Goal: Information Seeking & Learning: Learn about a topic

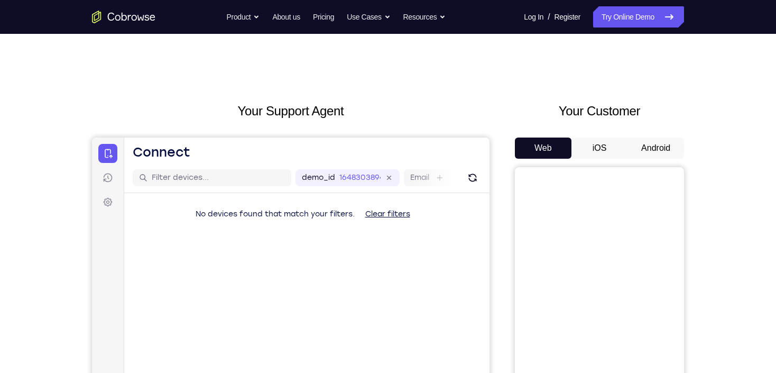
click at [659, 147] on button "Android" at bounding box center [656, 148] width 57 height 21
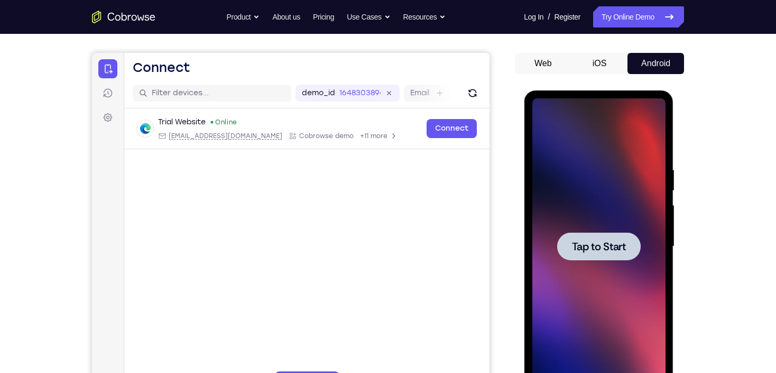
click at [615, 258] on div at bounding box center [599, 246] width 84 height 28
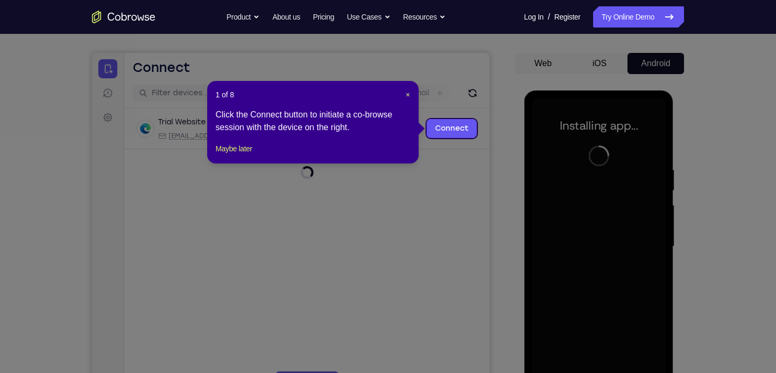
drag, startPoint x: 587, startPoint y: 259, endPoint x: 568, endPoint y: 208, distance: 54.7
click at [583, 248] on icon at bounding box center [391, 186] width 783 height 373
click at [251, 155] on button "Maybe later" at bounding box center [234, 148] width 36 height 13
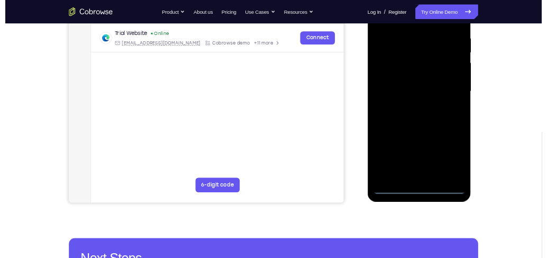
scroll to position [212, 0]
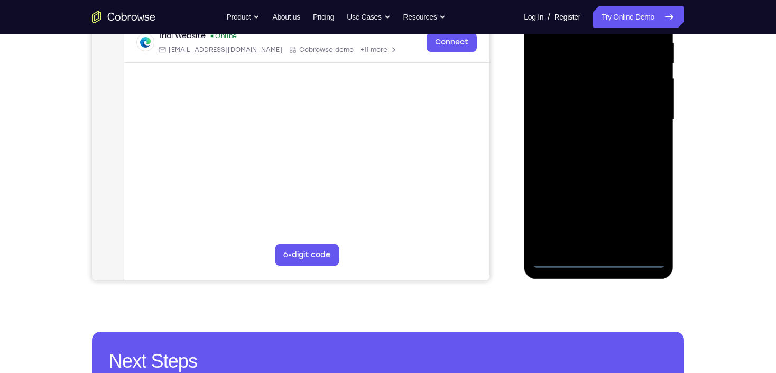
click at [597, 262] on div at bounding box center [598, 119] width 133 height 296
click at [641, 214] on div at bounding box center [598, 119] width 133 height 296
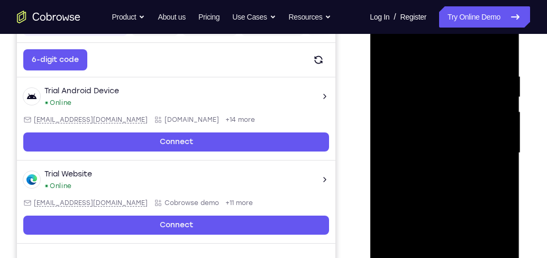
scroll to position [151, 0]
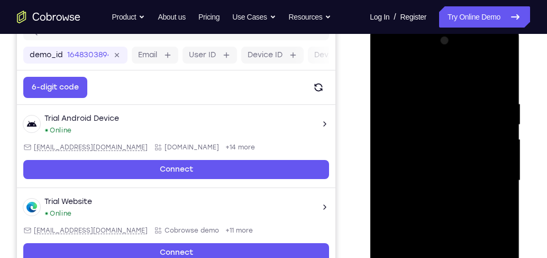
click at [441, 79] on div at bounding box center [444, 180] width 133 height 296
click at [543, 215] on div "Your Support Agent Your Customer Web iOS Android Next Steps We’d be happy to gi…" at bounding box center [273, 232] width 547 height 698
click at [522, 233] on div at bounding box center [445, 178] width 169 height 325
click at [493, 172] on div at bounding box center [444, 180] width 133 height 296
click at [431, 199] on div at bounding box center [444, 180] width 133 height 296
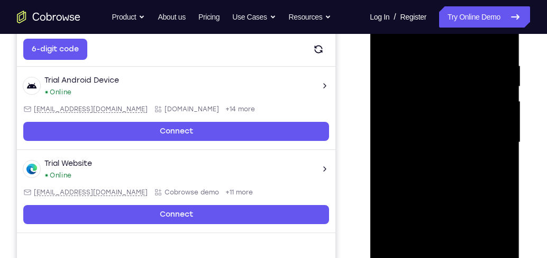
scroll to position [212, 0]
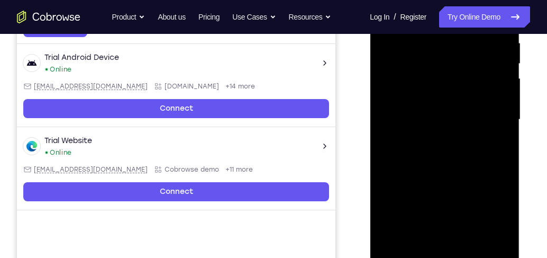
click at [437, 107] on div at bounding box center [444, 119] width 133 height 296
click at [447, 121] on div at bounding box center [444, 119] width 133 height 296
click at [443, 116] on div at bounding box center [444, 119] width 133 height 296
click at [473, 122] on div at bounding box center [444, 119] width 133 height 296
click at [474, 154] on div at bounding box center [444, 119] width 133 height 296
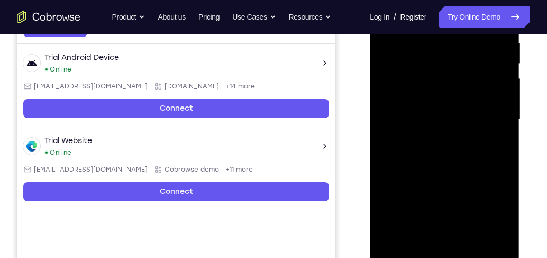
click at [475, 115] on div at bounding box center [444, 119] width 133 height 296
click at [502, 165] on div at bounding box center [444, 119] width 133 height 296
click at [502, 167] on div at bounding box center [444, 119] width 133 height 296
drag, startPoint x: 488, startPoint y: 184, endPoint x: 481, endPoint y: 130, distance: 54.4
click at [481, 130] on div at bounding box center [444, 119] width 133 height 296
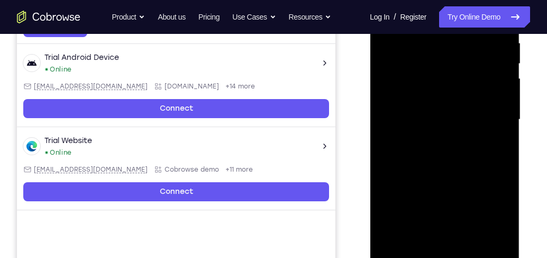
scroll to position [121, 0]
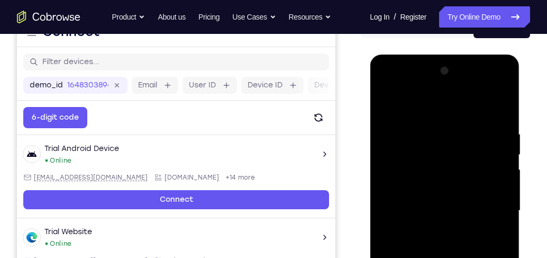
drag, startPoint x: 443, startPoint y: 171, endPoint x: 444, endPoint y: 195, distance: 23.3
click at [444, 195] on div at bounding box center [444, 210] width 133 height 296
drag, startPoint x: 435, startPoint y: 109, endPoint x: 432, endPoint y: 90, distance: 19.3
click at [432, 90] on div at bounding box center [444, 210] width 133 height 296
click at [432, 127] on div at bounding box center [444, 210] width 133 height 296
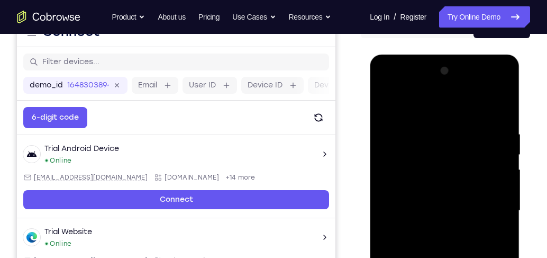
drag, startPoint x: 438, startPoint y: 110, endPoint x: 437, endPoint y: 74, distance: 36.0
click at [436, 78] on div at bounding box center [444, 210] width 133 height 296
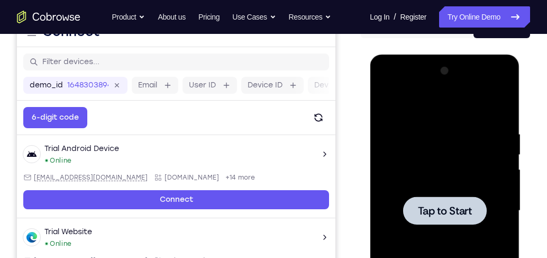
click at [471, 195] on div at bounding box center [444, 210] width 133 height 296
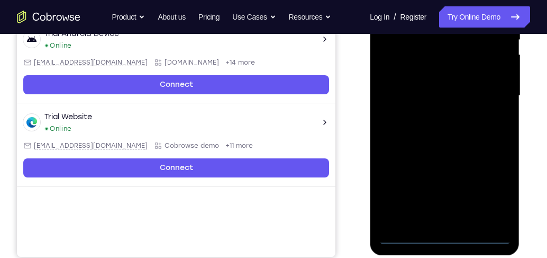
scroll to position [242, 0]
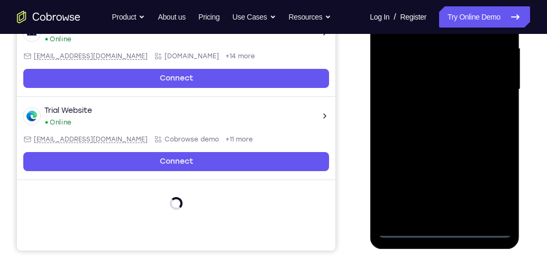
click at [446, 230] on div at bounding box center [444, 89] width 133 height 296
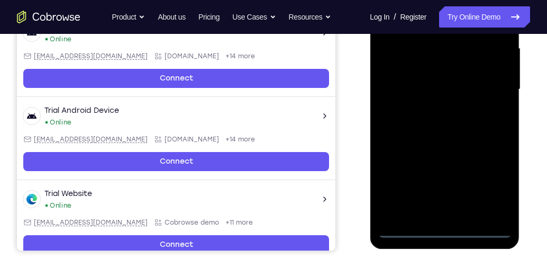
click at [491, 188] on div at bounding box center [444, 89] width 133 height 296
drag, startPoint x: 450, startPoint y: 60, endPoint x: 439, endPoint y: 58, distance: 10.8
drag, startPoint x: 439, startPoint y: 58, endPoint x: 400, endPoint y: 132, distance: 83.8
click at [394, 128] on div at bounding box center [444, 89] width 133 height 296
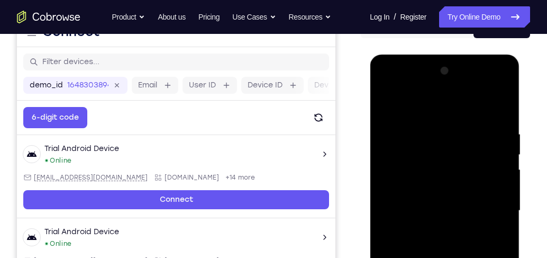
click at [440, 106] on div at bounding box center [444, 210] width 133 height 296
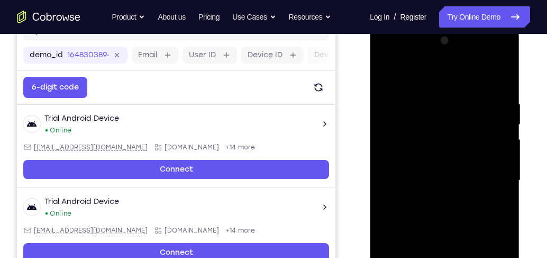
click at [491, 176] on div at bounding box center [444, 180] width 133 height 296
click at [434, 200] on div at bounding box center [444, 180] width 133 height 296
click at [449, 168] on div at bounding box center [444, 180] width 133 height 296
